Goal: Check status: Check status

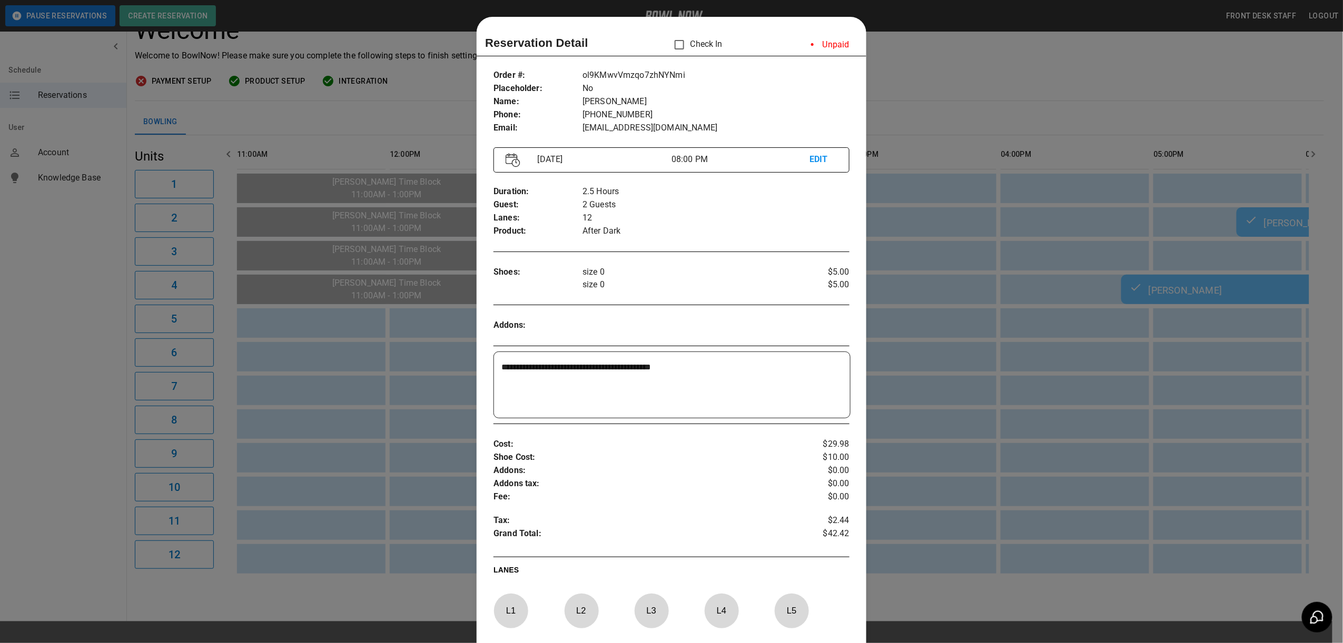
scroll to position [17, 0]
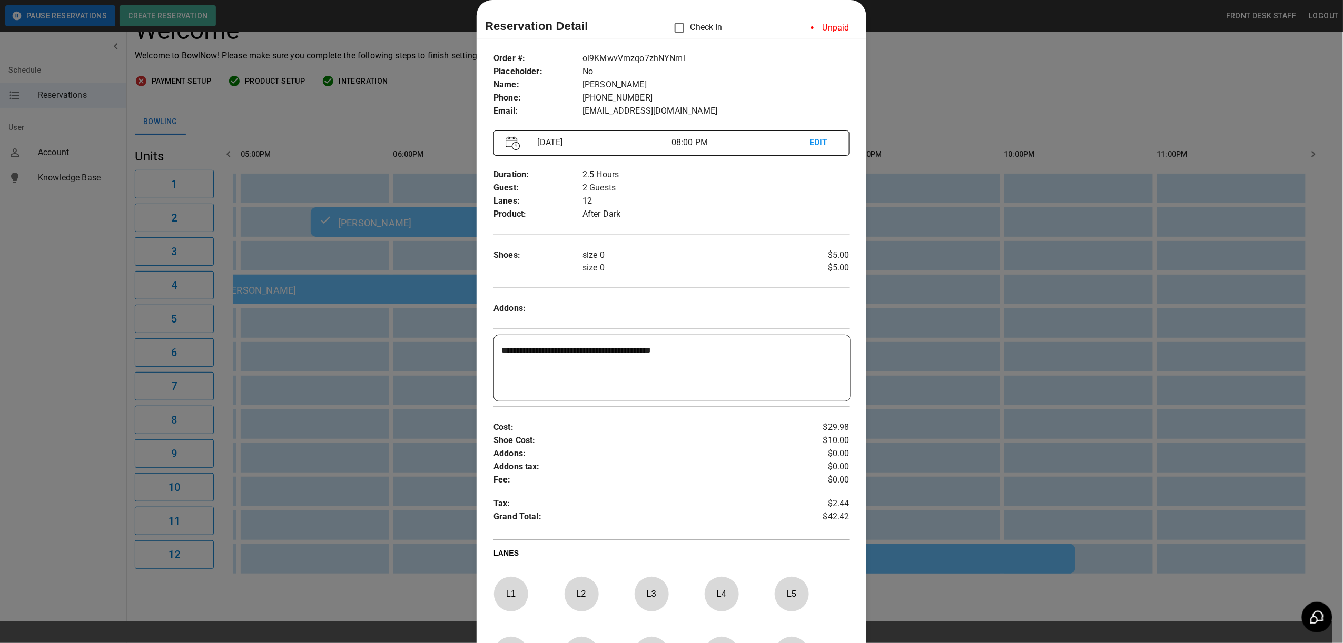
click at [1003, 91] on div at bounding box center [671, 321] width 1343 height 643
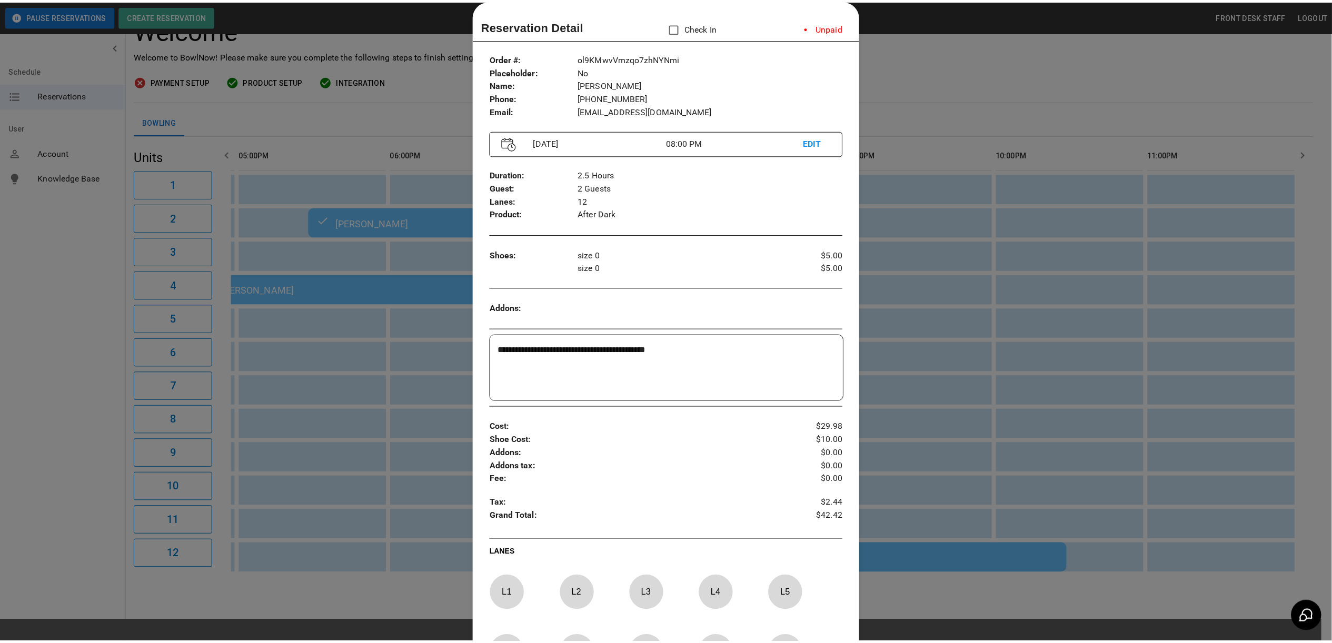
scroll to position [0, 915]
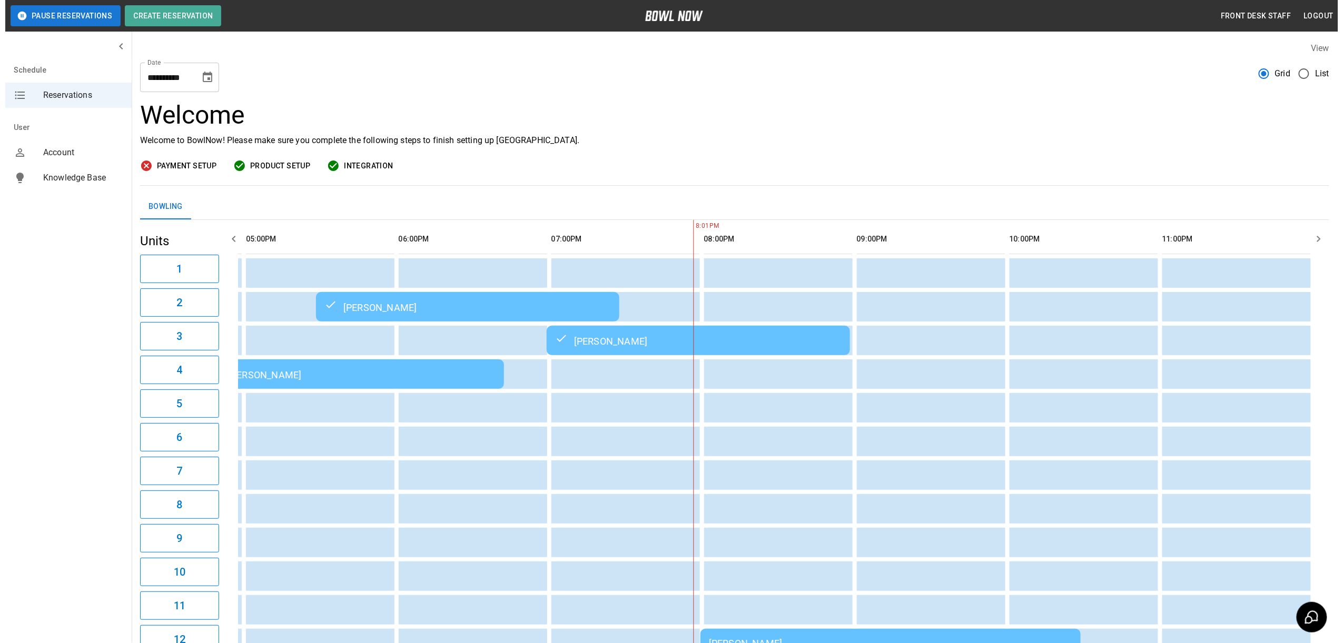
scroll to position [95, 0]
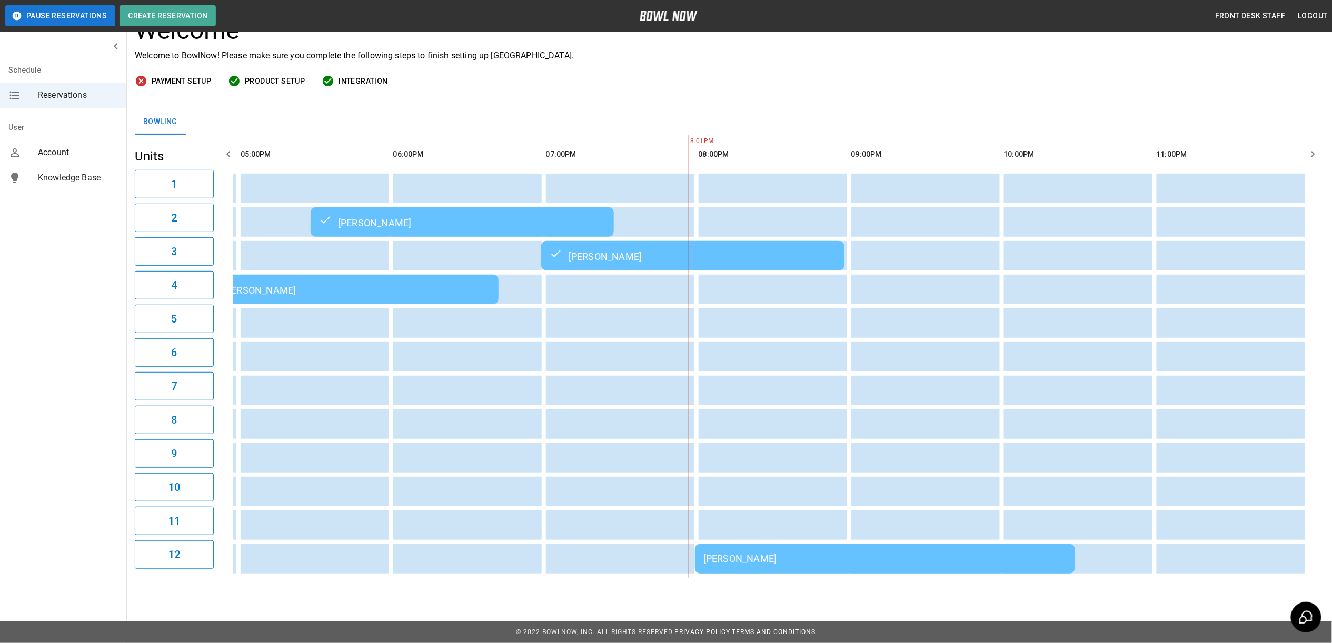
click at [770, 553] on div "[PERSON_NAME]" at bounding box center [884, 558] width 363 height 11
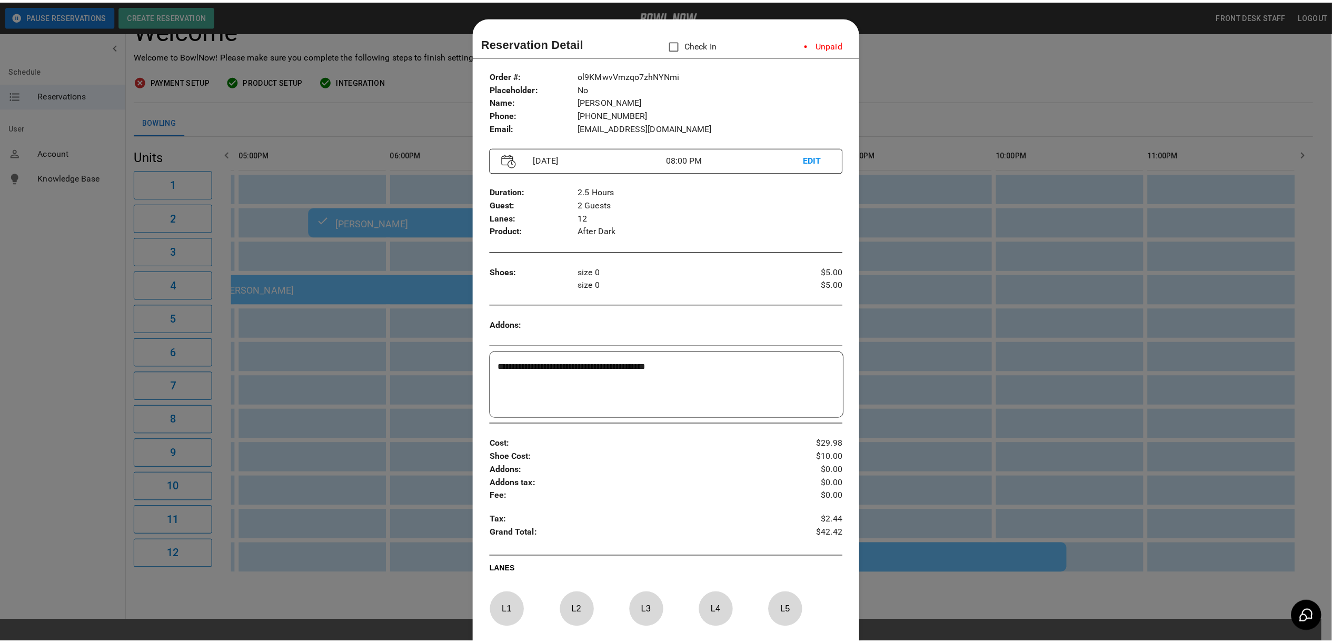
scroll to position [17, 0]
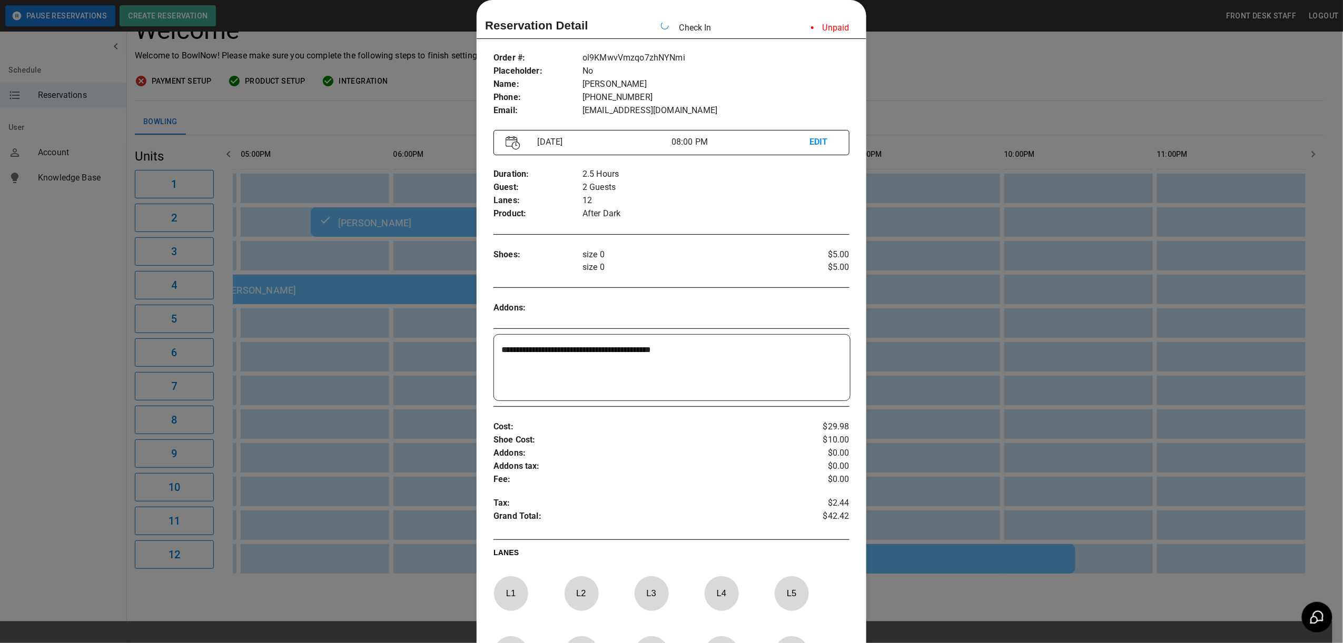
drag, startPoint x: 976, startPoint y: 67, endPoint x: 860, endPoint y: 150, distance: 141.6
click at [980, 66] on div at bounding box center [671, 321] width 1343 height 643
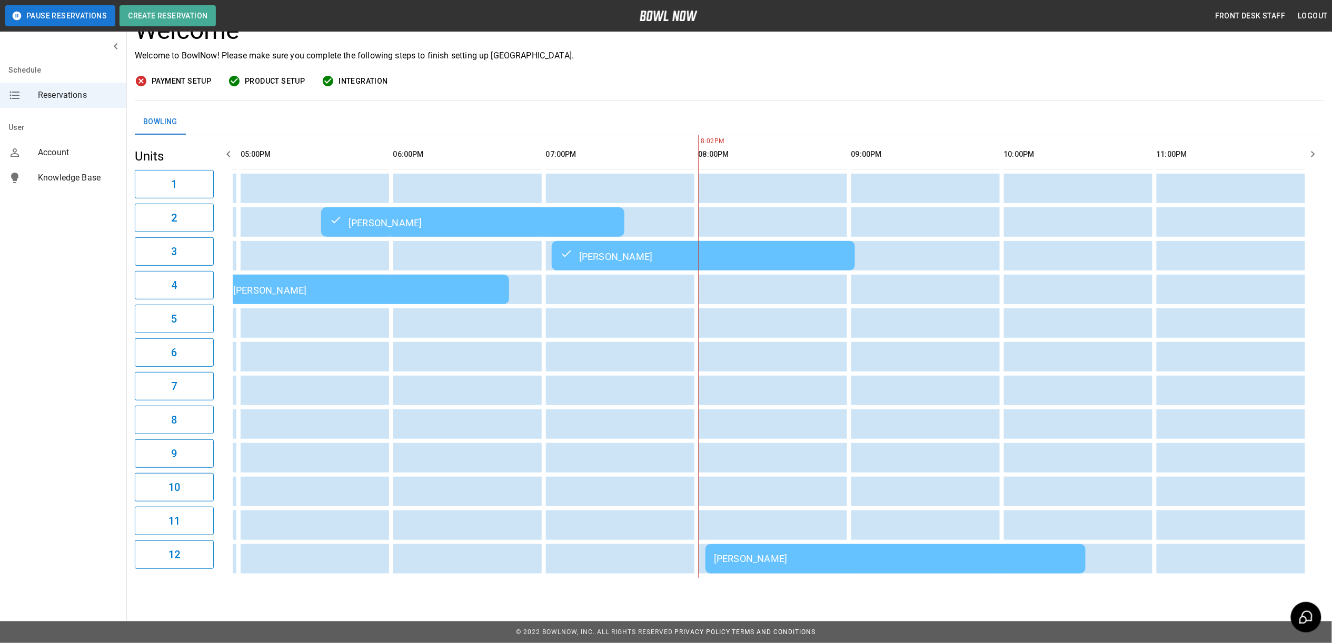
scroll to position [0, 926]
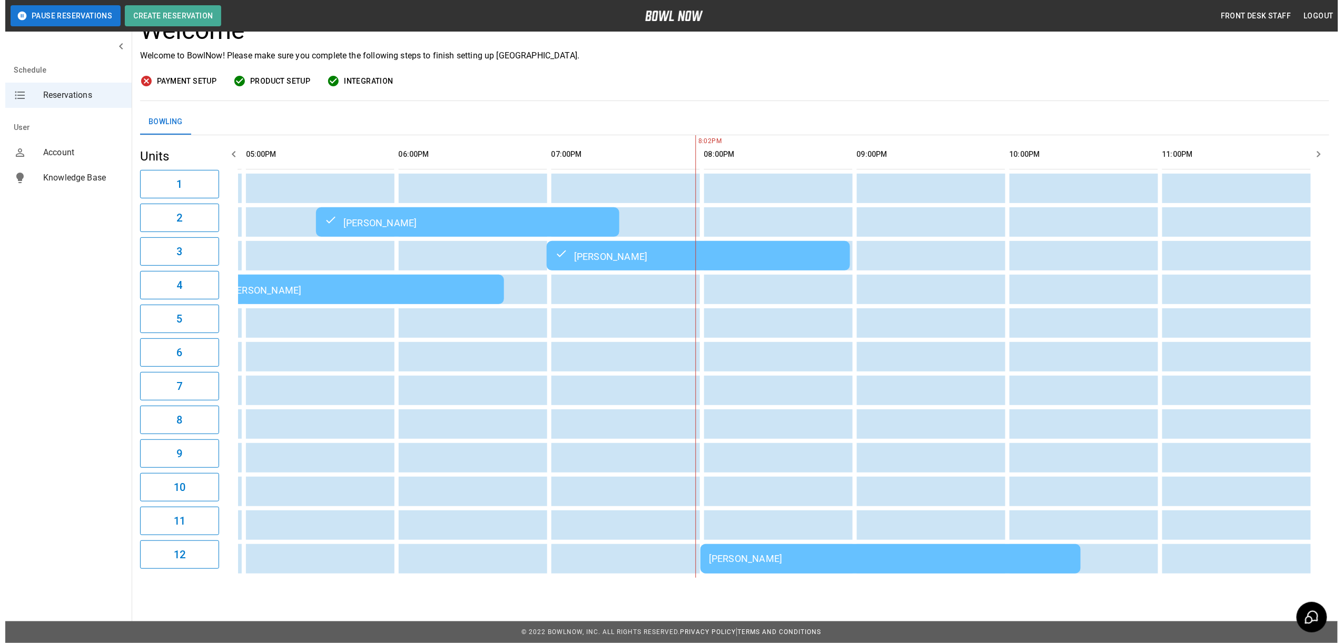
scroll to position [95, 0]
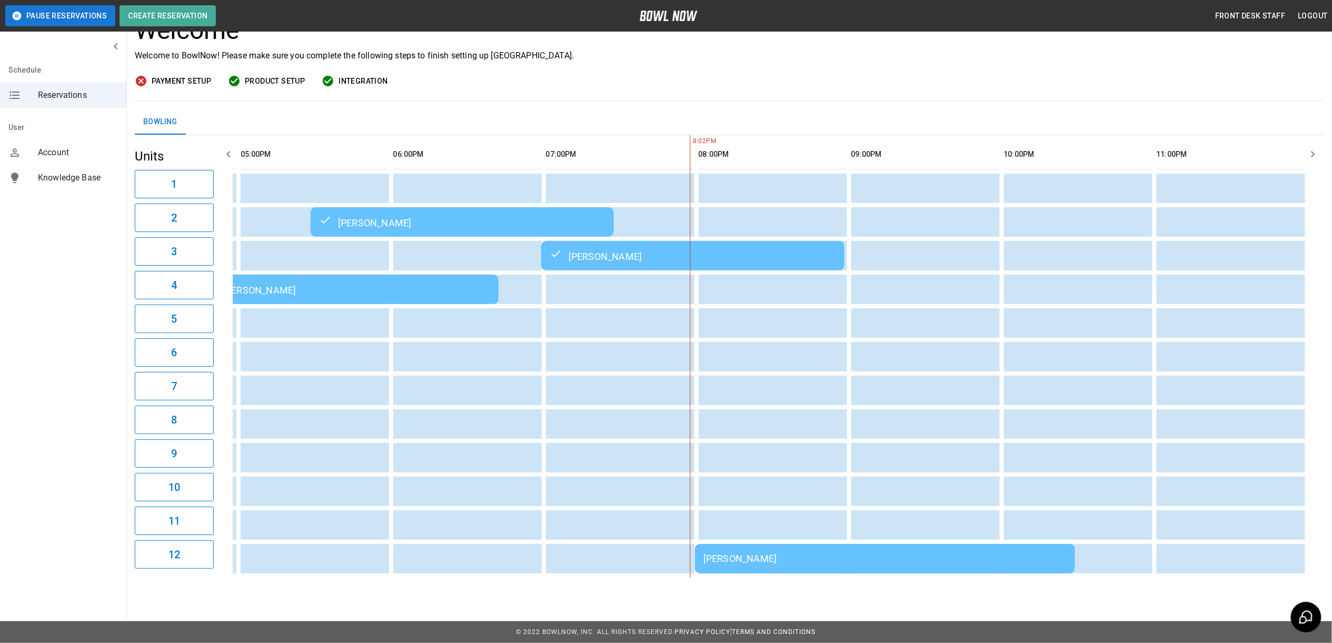
click at [810, 554] on div "[PERSON_NAME]" at bounding box center [884, 558] width 363 height 11
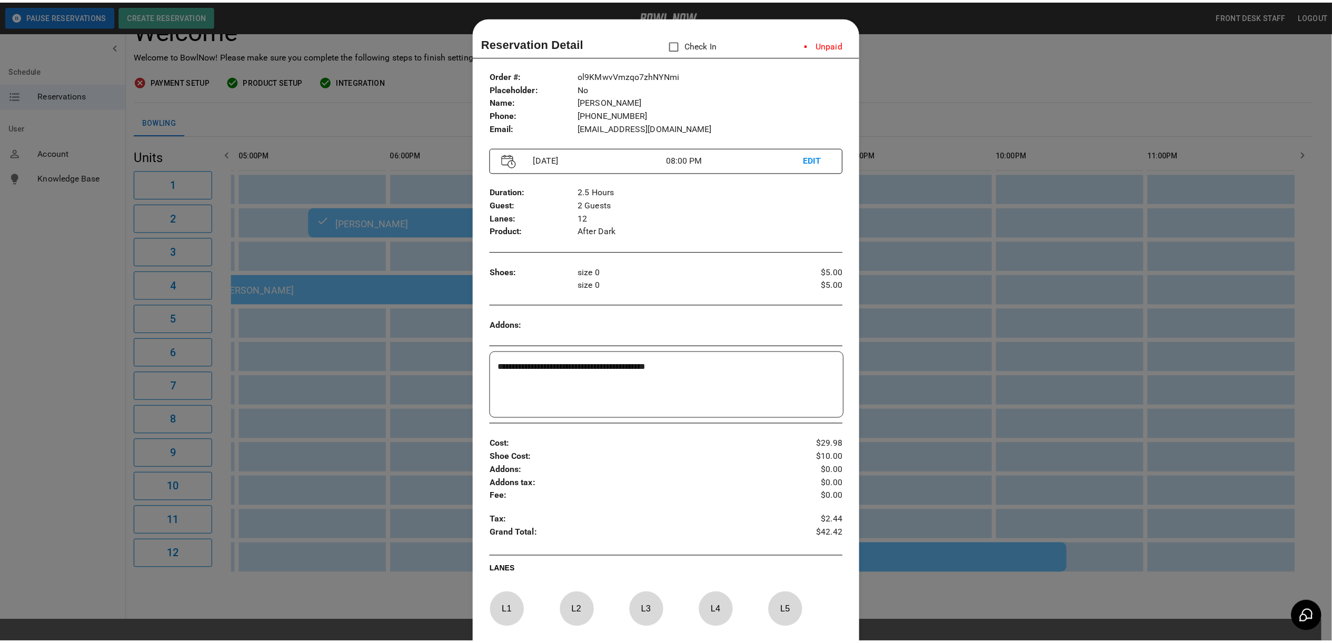
scroll to position [17, 0]
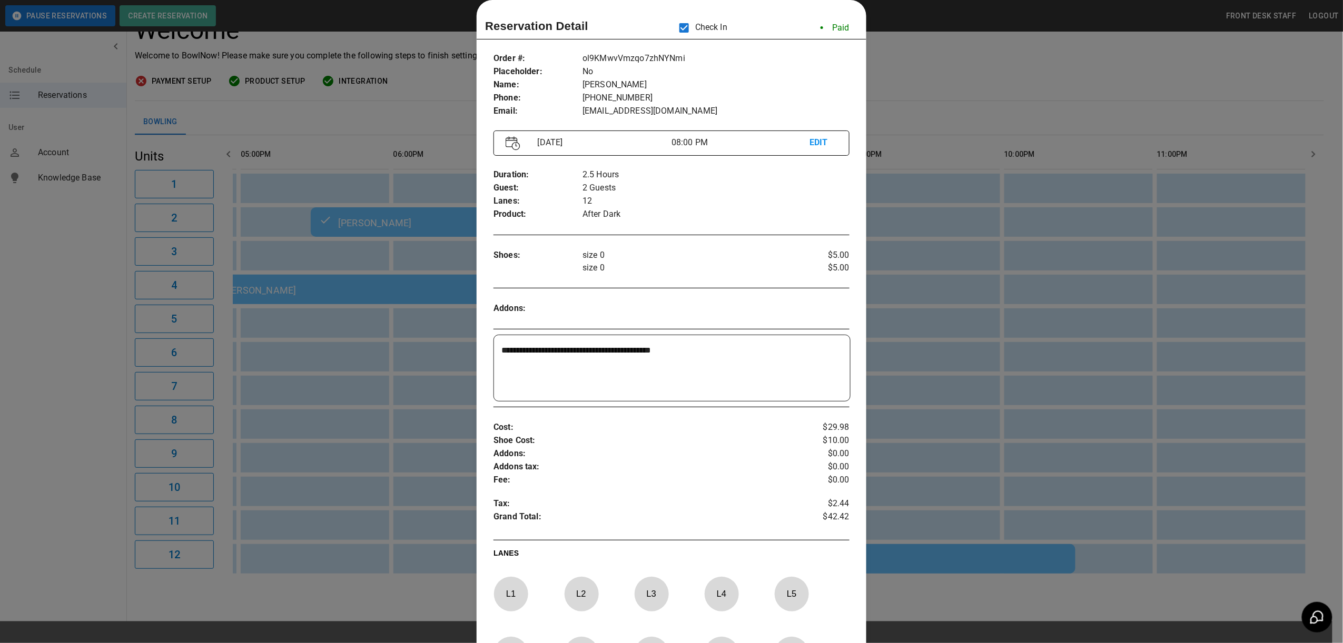
drag, startPoint x: 917, startPoint y: 49, endPoint x: 929, endPoint y: 66, distance: 20.0
click at [917, 49] on div at bounding box center [671, 321] width 1343 height 643
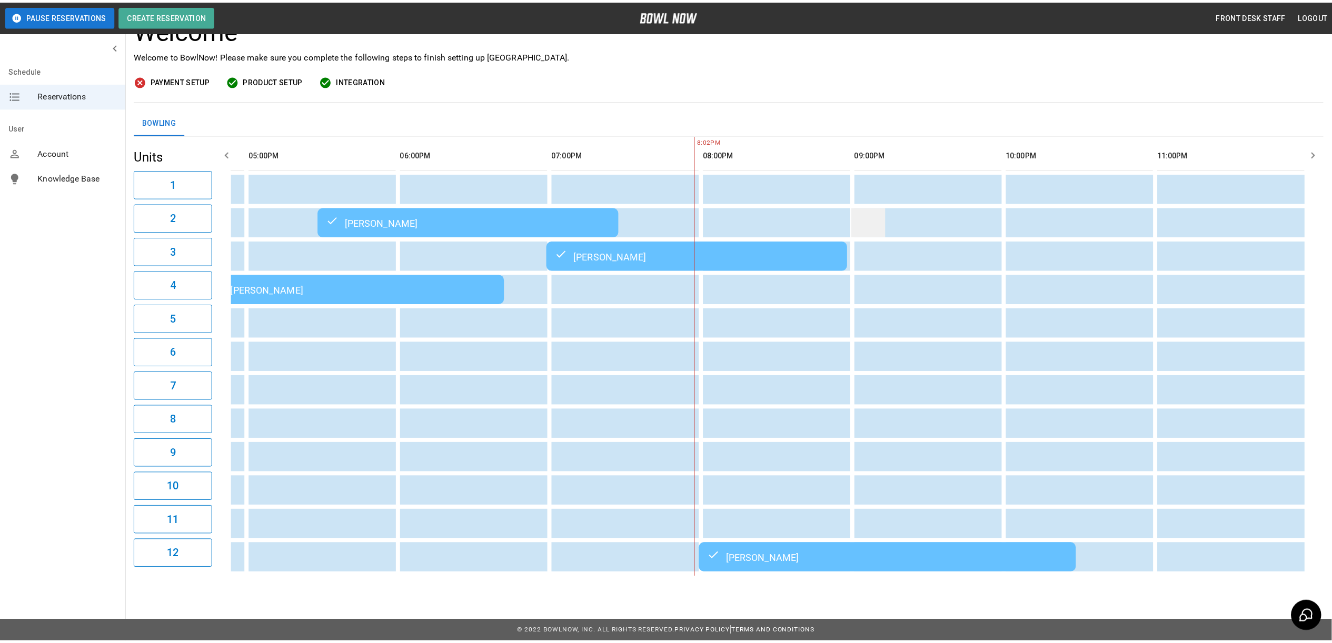
scroll to position [0, 915]
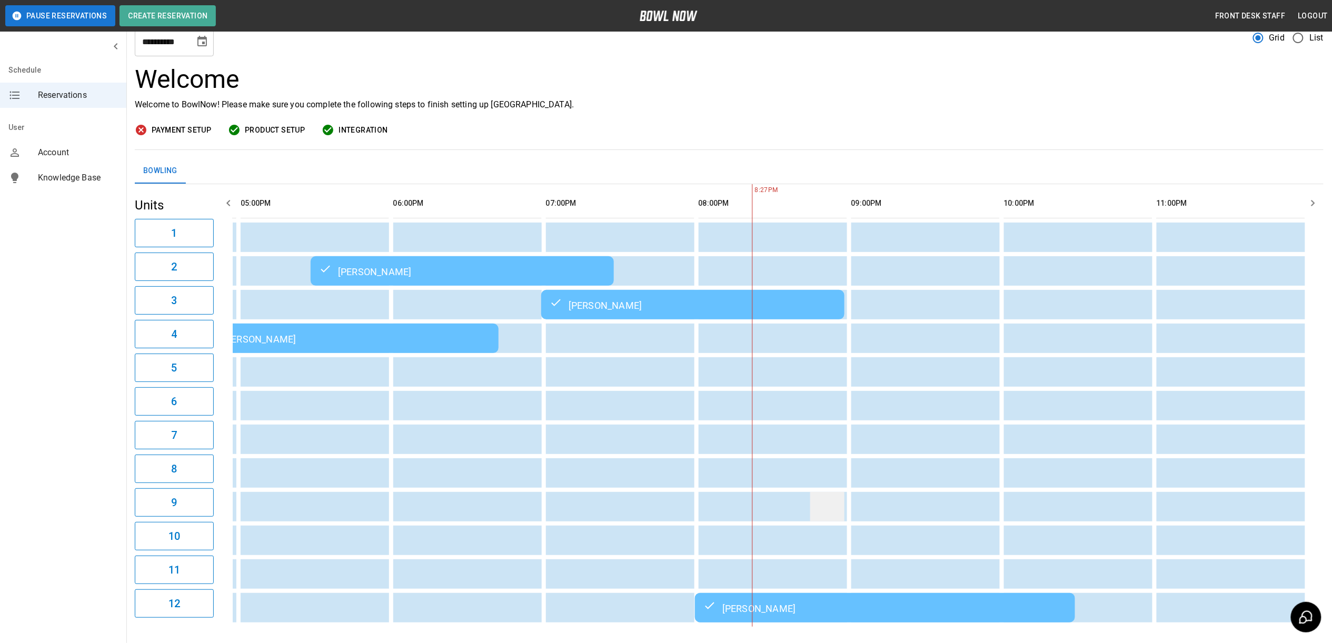
scroll to position [95, 0]
